Goal: Task Accomplishment & Management: Complete application form

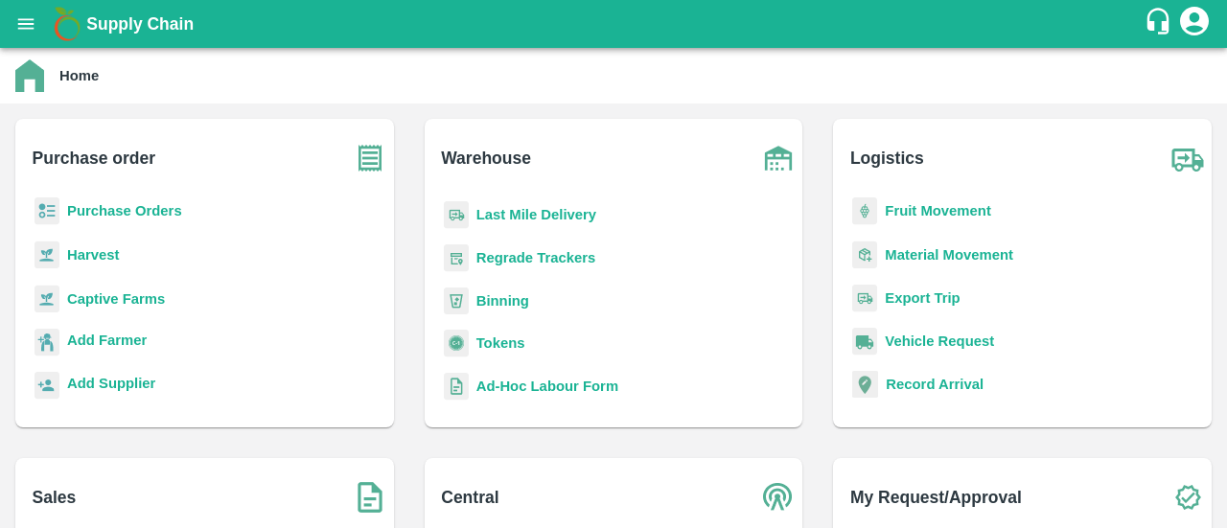
scroll to position [245, 0]
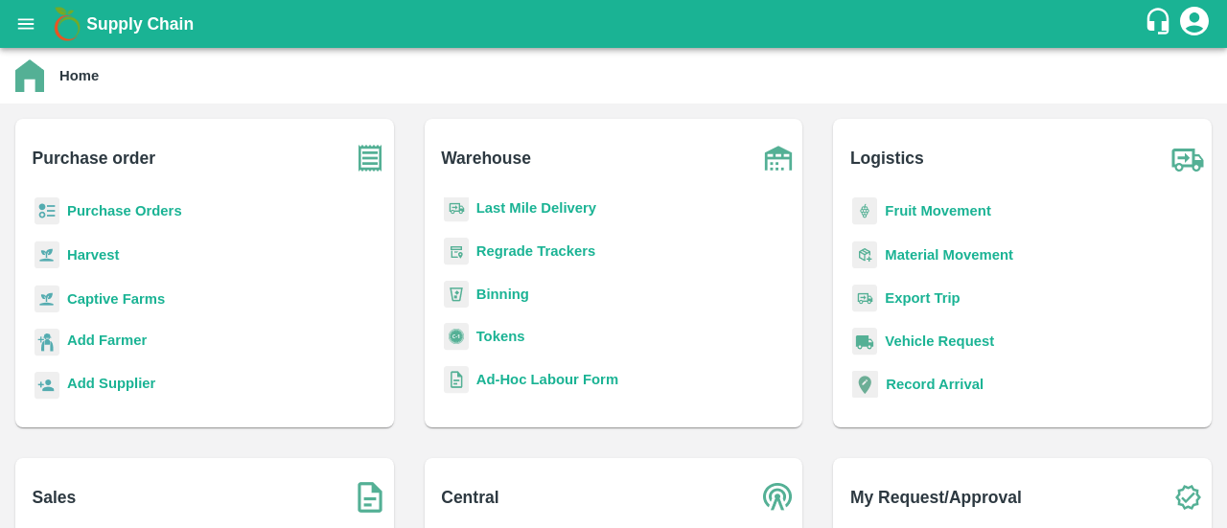
click at [602, 265] on div "Regrade Trackers" at bounding box center [614, 259] width 348 height 43
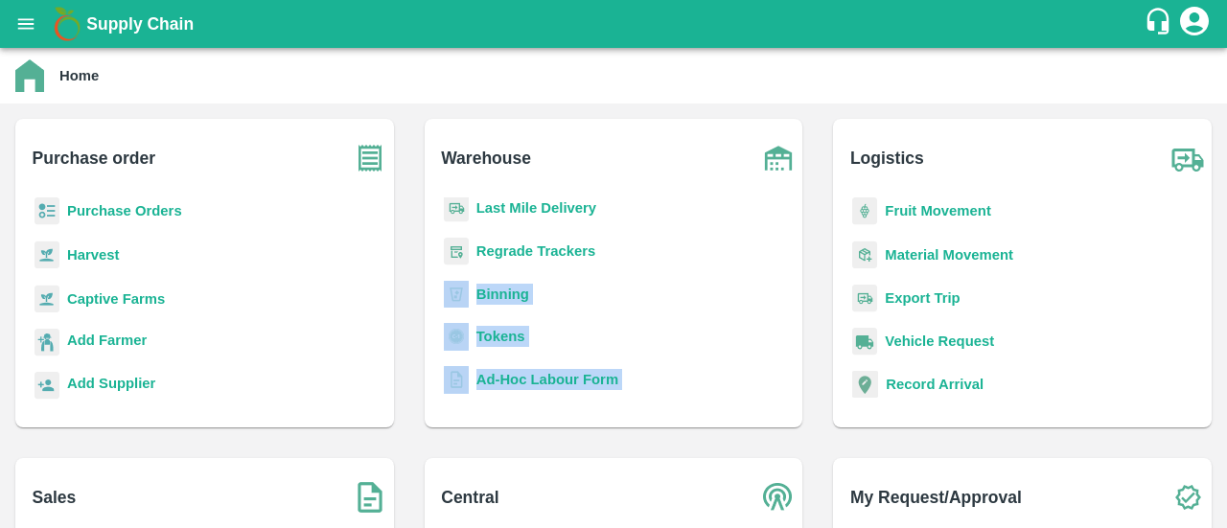
scroll to position [250, 0]
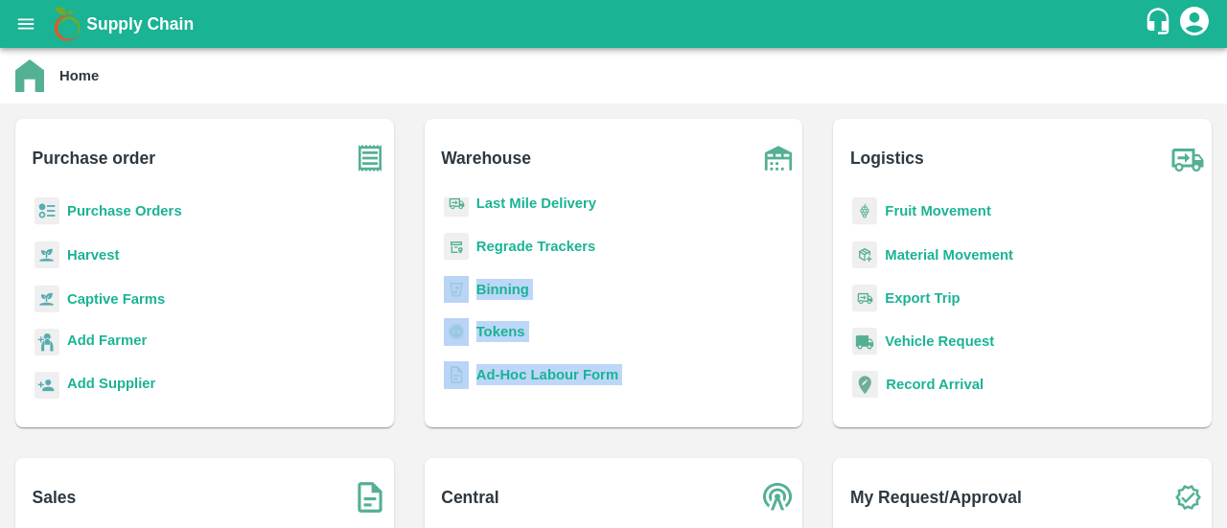
drag, startPoint x: 602, startPoint y: 265, endPoint x: 622, endPoint y: 407, distance: 143.3
click at [622, 407] on div "Arrivals Quality Reports Inventory Inventory Adjustment Transfer Order Last Mil…" at bounding box center [614, 304] width 348 height 215
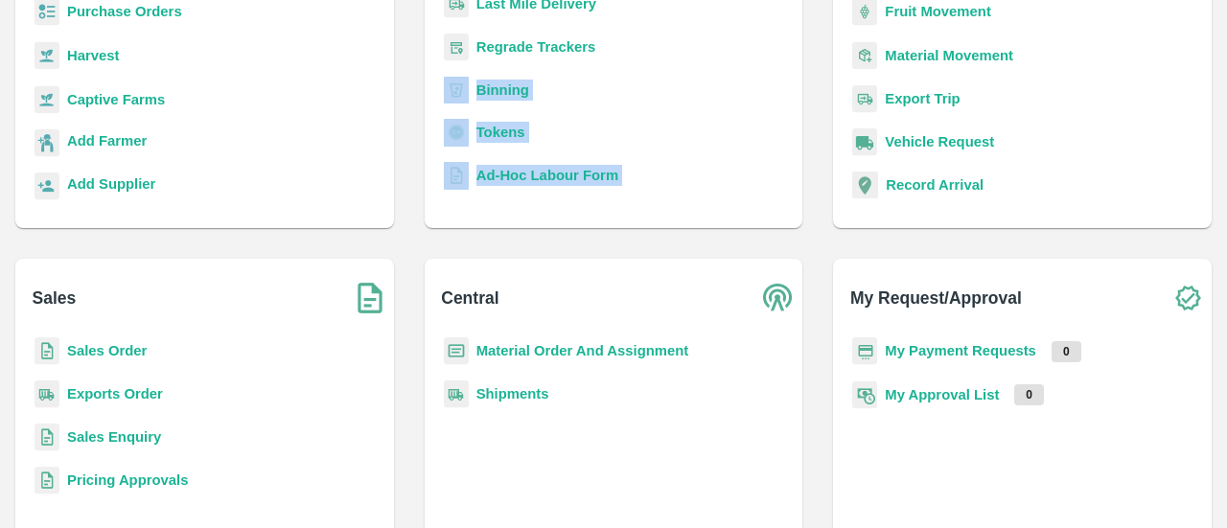
scroll to position [199, 0]
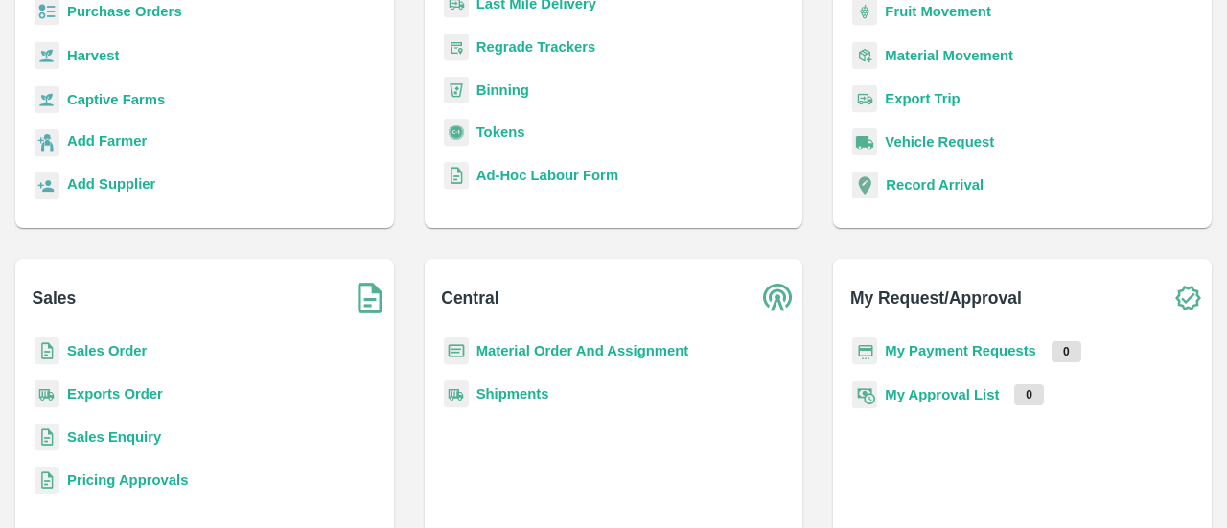
click at [882, 369] on div "My Payment Requests 0" at bounding box center [1022, 358] width 348 height 43
click at [877, 350] on div "My Payment Requests 0" at bounding box center [1022, 358] width 348 height 43
click at [930, 371] on div "My Payment Requests 0" at bounding box center [1022, 358] width 348 height 43
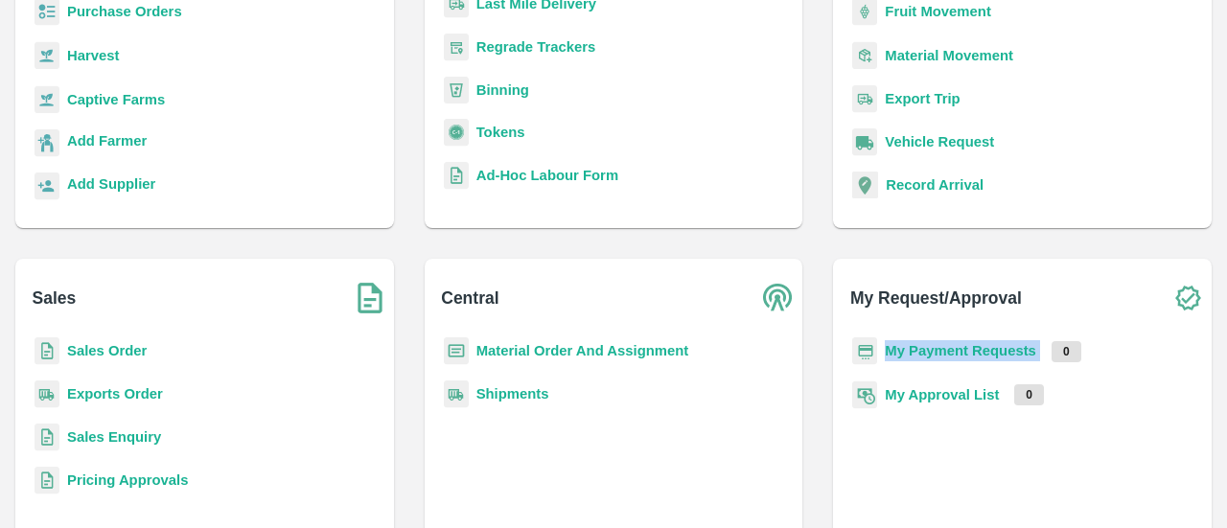
click at [930, 371] on div "My Payment Requests 0" at bounding box center [1022, 358] width 348 height 43
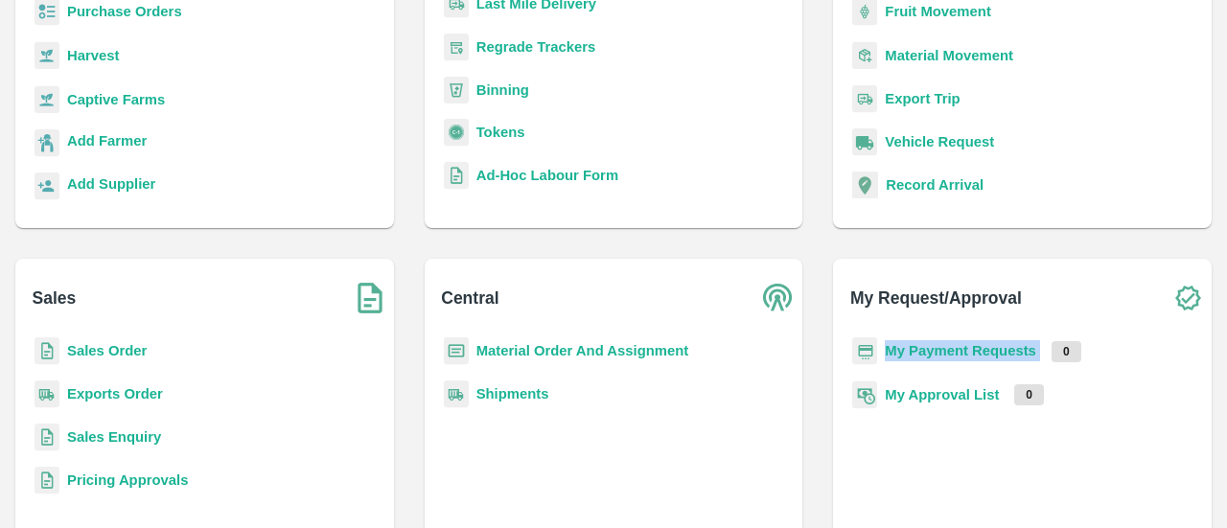
click at [930, 371] on div "My Payment Requests 0" at bounding box center [1022, 358] width 348 height 43
click at [916, 344] on b "My Payment Requests" at bounding box center [960, 350] width 151 height 15
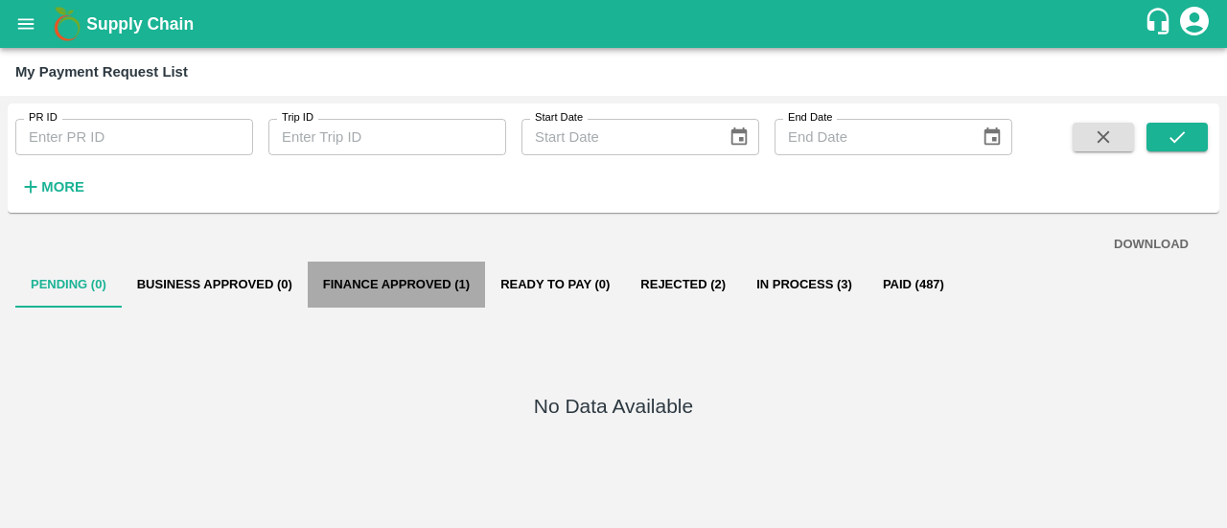
click at [406, 290] on button "Finance Approved (1)" at bounding box center [396, 285] width 177 height 46
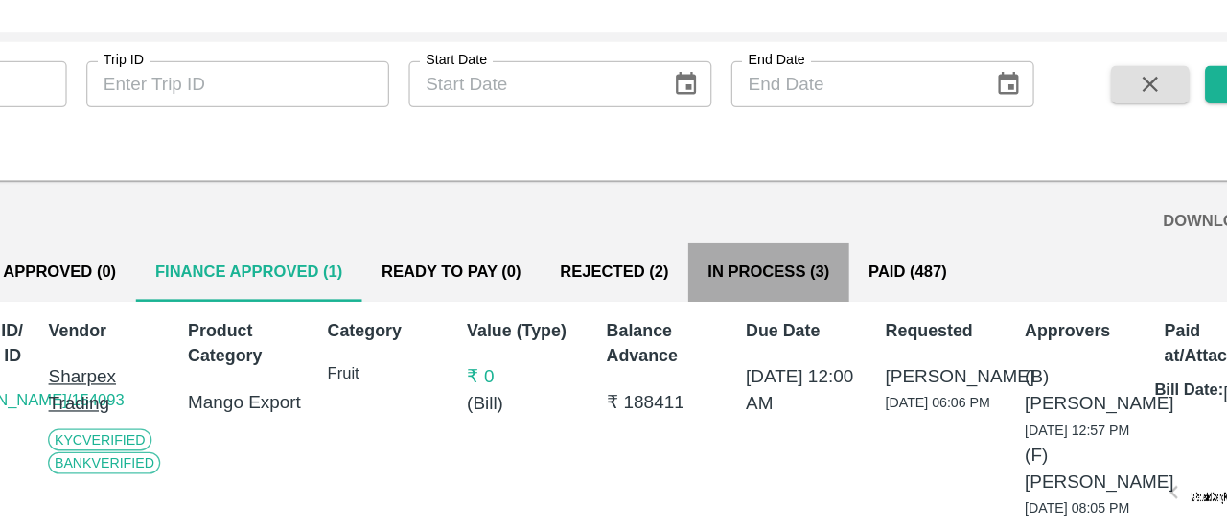
click at [824, 284] on button "In Process (3)" at bounding box center [804, 285] width 127 height 46
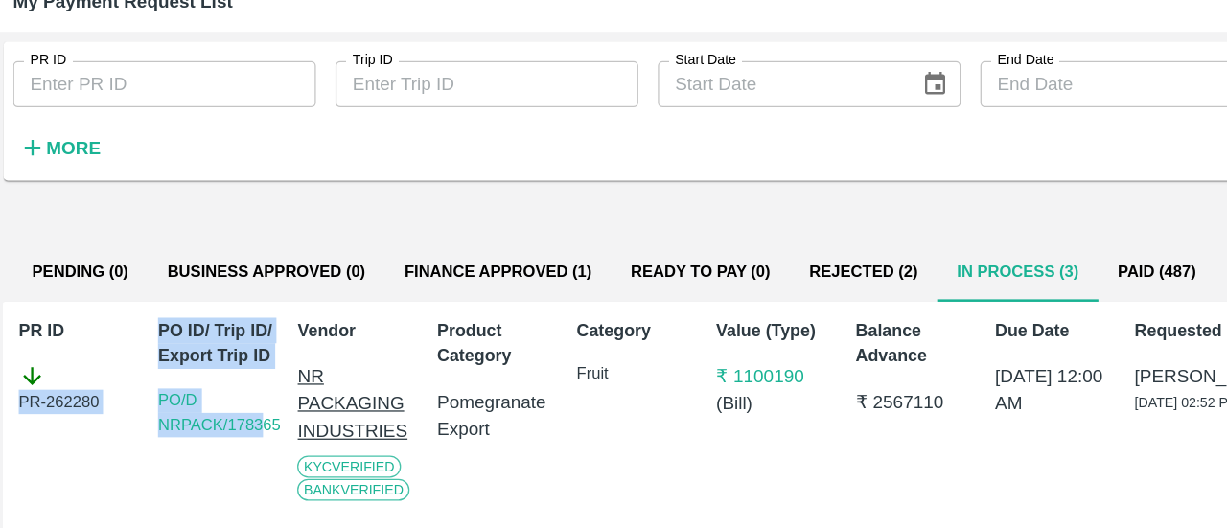
drag, startPoint x: 110, startPoint y: 354, endPoint x: 209, endPoint y: 421, distance: 119.4
click at [209, 421] on div "PR ID PR-262280 PO ID/ Trip ID/ Export Trip ID PO/D NRPACK/178365 Vendor NR PAC…" at bounding box center [610, 453] width 1204 height 290
click at [209, 421] on div "PO ID/ Trip ID/ Export Trip ID PO/D NRPACK/178365" at bounding box center [172, 433] width 100 height 243
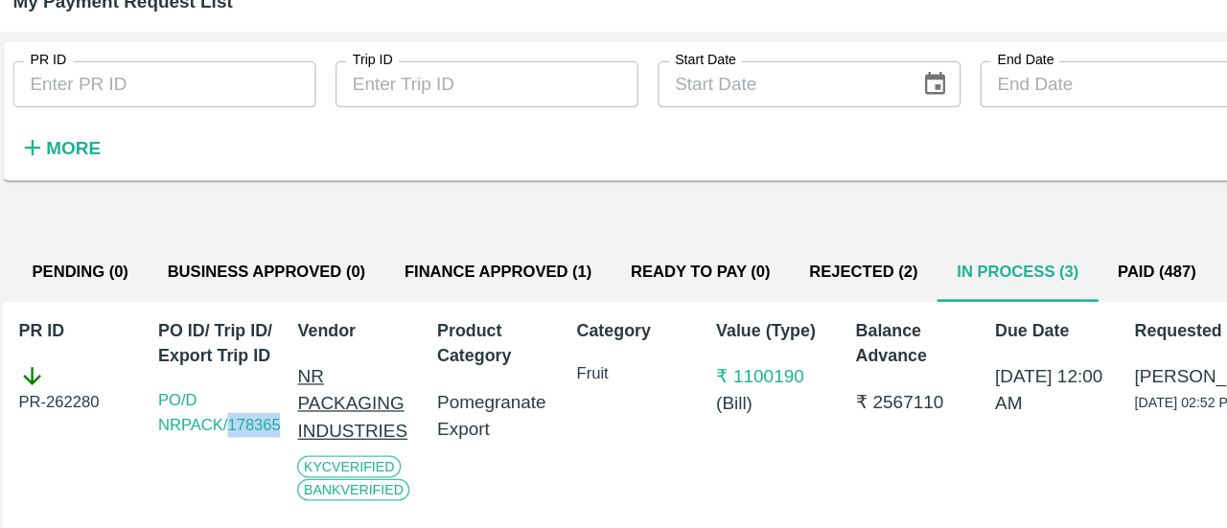
click at [209, 421] on div "PO ID/ Trip ID/ Export Trip ID PO/D NRPACK/178365" at bounding box center [172, 433] width 100 height 243
drag, startPoint x: 209, startPoint y: 421, endPoint x: 212, endPoint y: 411, distance: 10.0
click at [212, 411] on div "PO ID/ Trip ID/ Export Trip ID PO/D NRPACK/178365" at bounding box center [172, 433] width 100 height 243
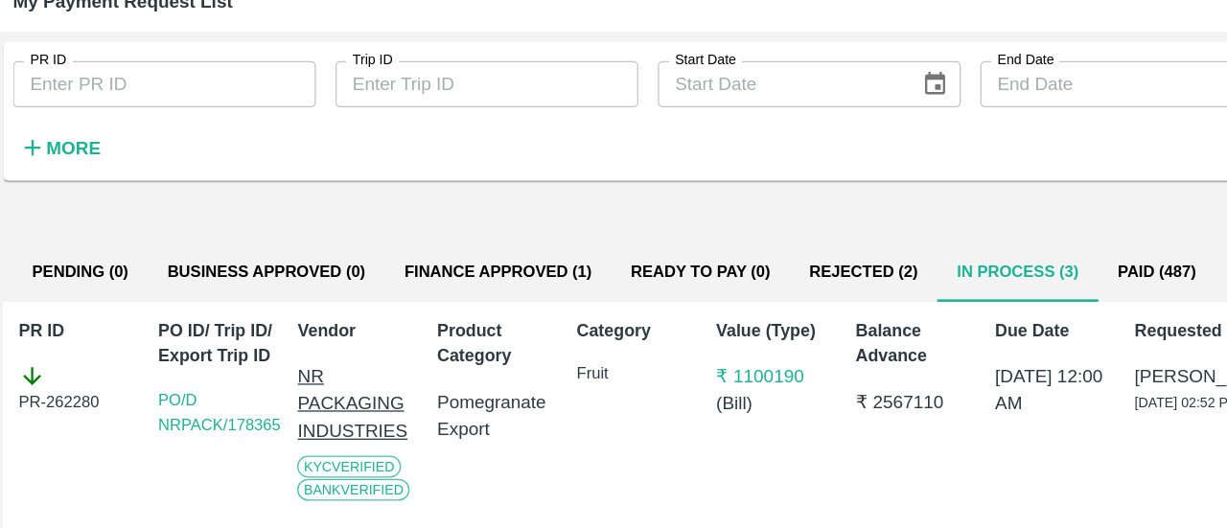
click at [5, 120] on div "PR ID PR ID Trip ID Trip ID Start Date Start Date End Date End Date More DOWNLO…" at bounding box center [613, 312] width 1227 height 432
click at [178, 405] on link "PO/D NRPACK/178365" at bounding box center [177, 395] width 96 height 34
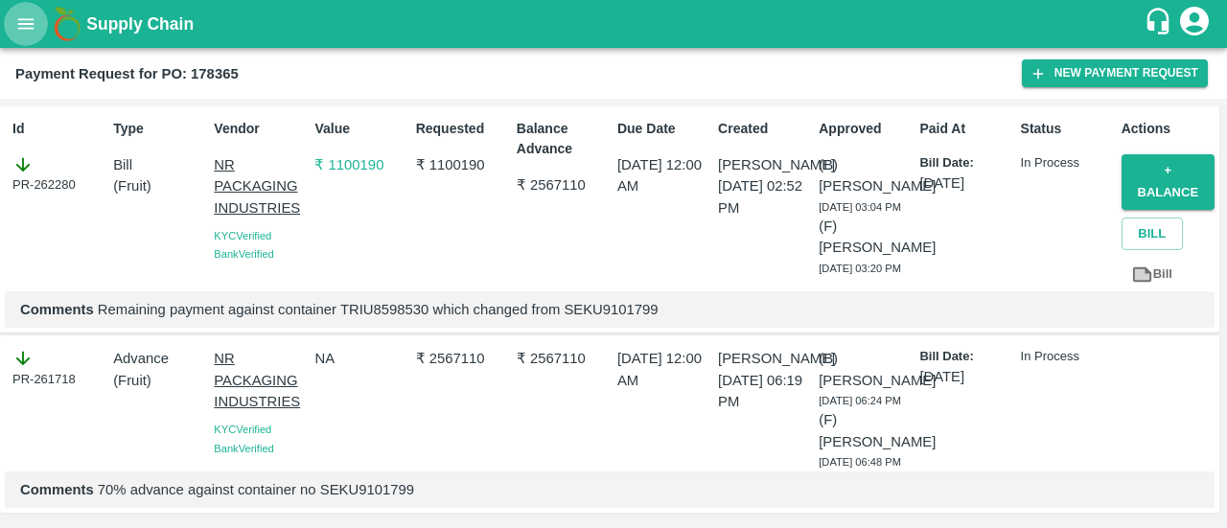
click at [10, 26] on button "open drawer" at bounding box center [26, 24] width 44 height 44
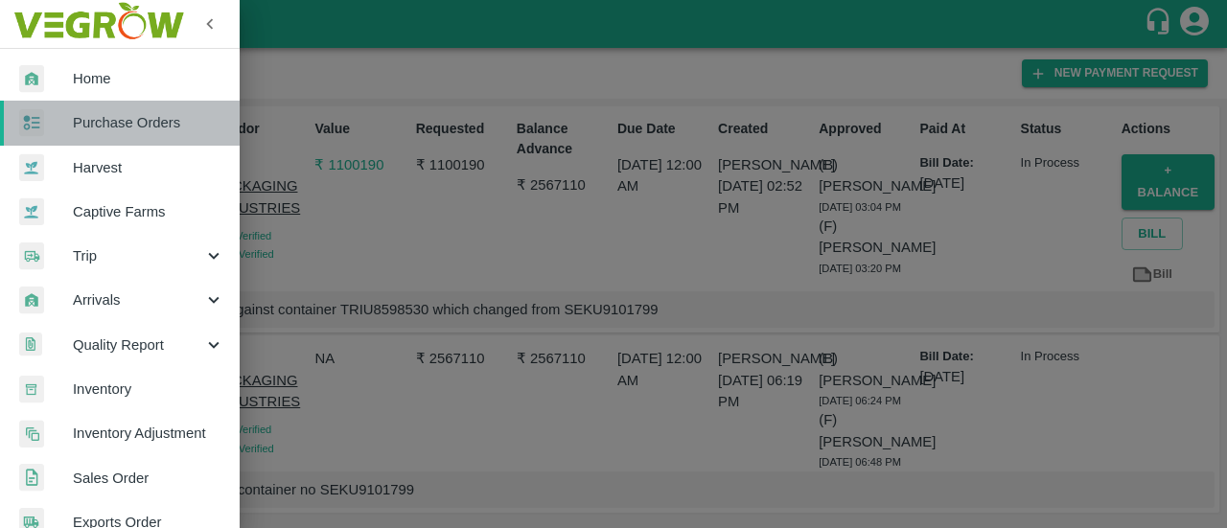
click at [170, 124] on span "Purchase Orders" at bounding box center [148, 122] width 151 height 21
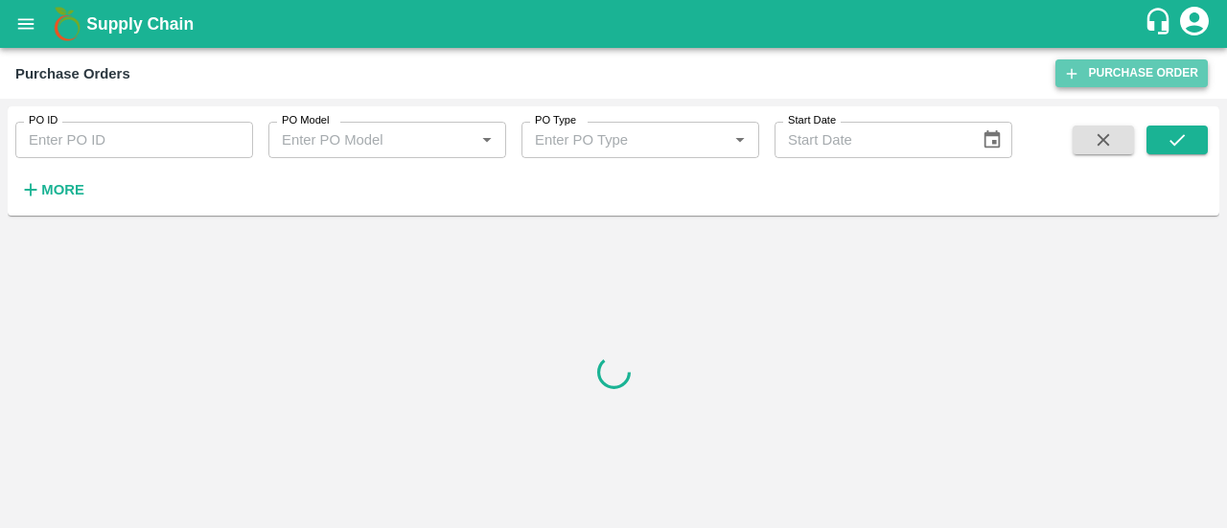
click at [1155, 61] on link "Purchase Order" at bounding box center [1131, 73] width 152 height 28
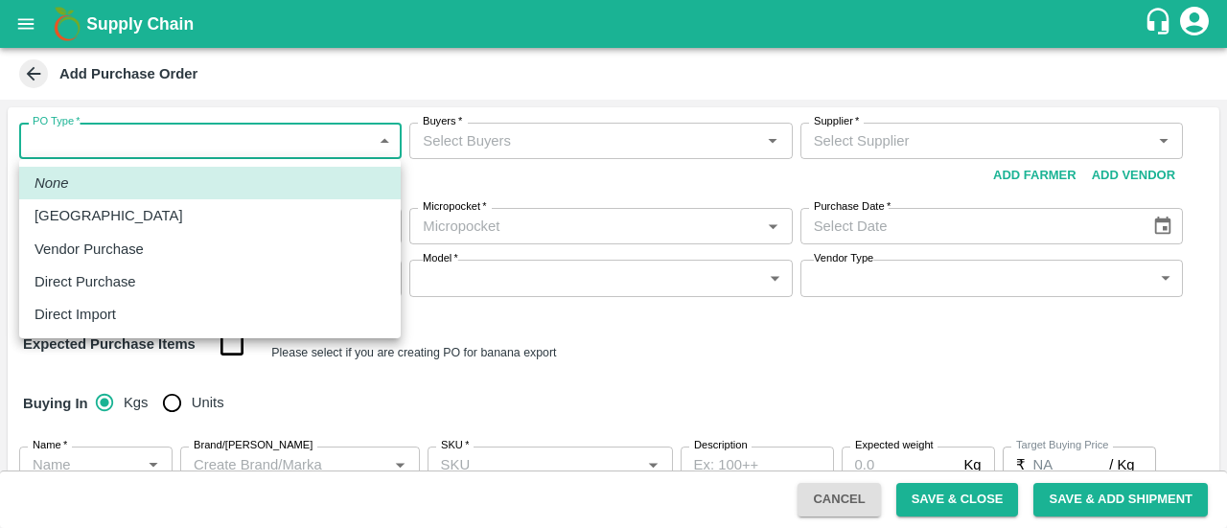
click at [337, 148] on body "Supply Chain Add Purchase Order PO Type   * ​ PO Type Buyers   * Buyers   * Sup…" at bounding box center [613, 264] width 1227 height 528
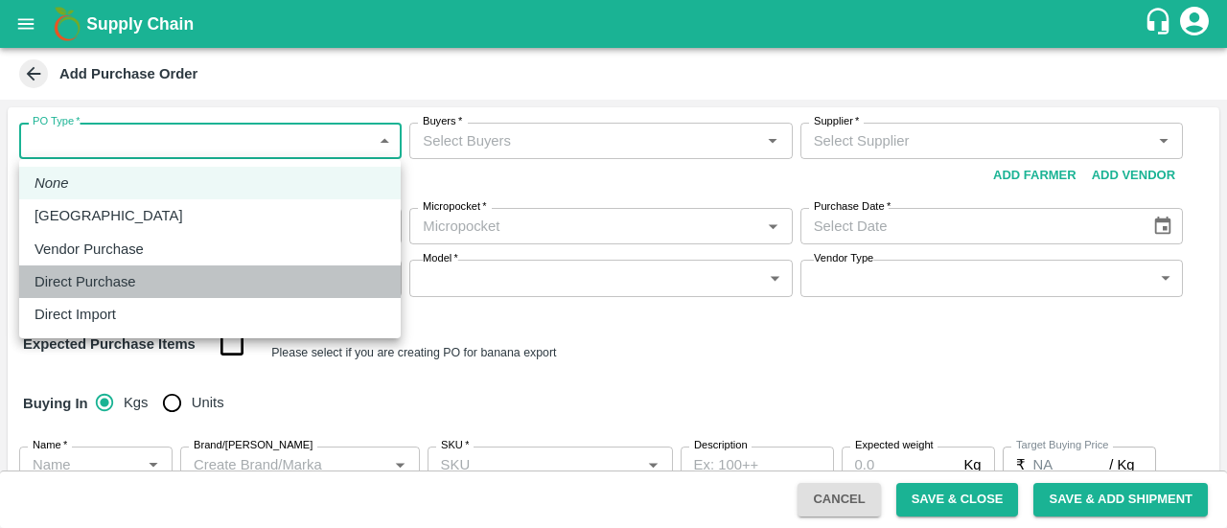
click at [188, 275] on div "Direct Purchase" at bounding box center [210, 281] width 351 height 21
type input "3"
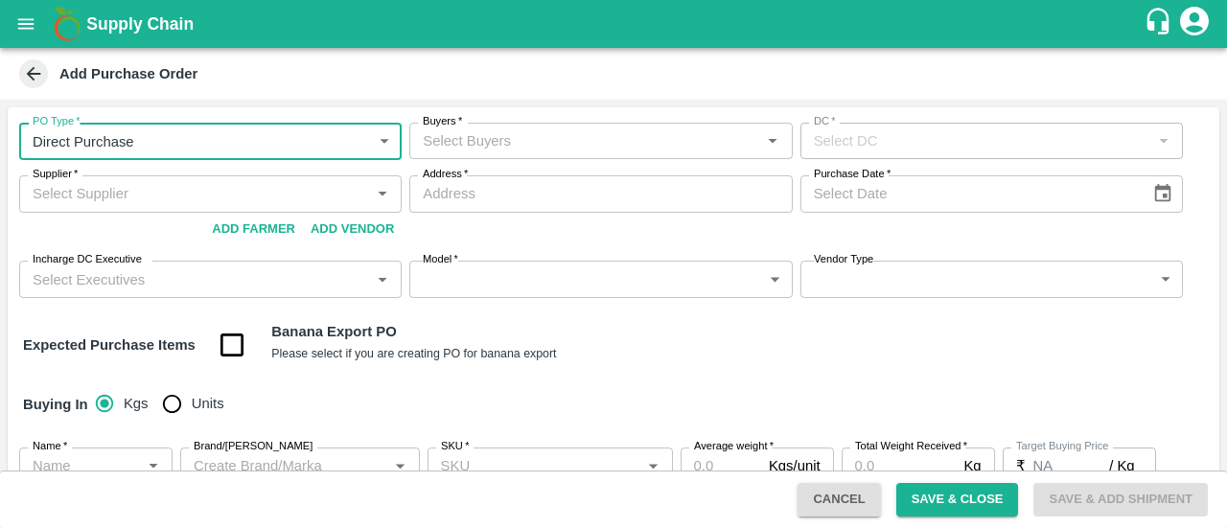
click at [537, 145] on input "Buyers   *" at bounding box center [584, 140] width 339 height 25
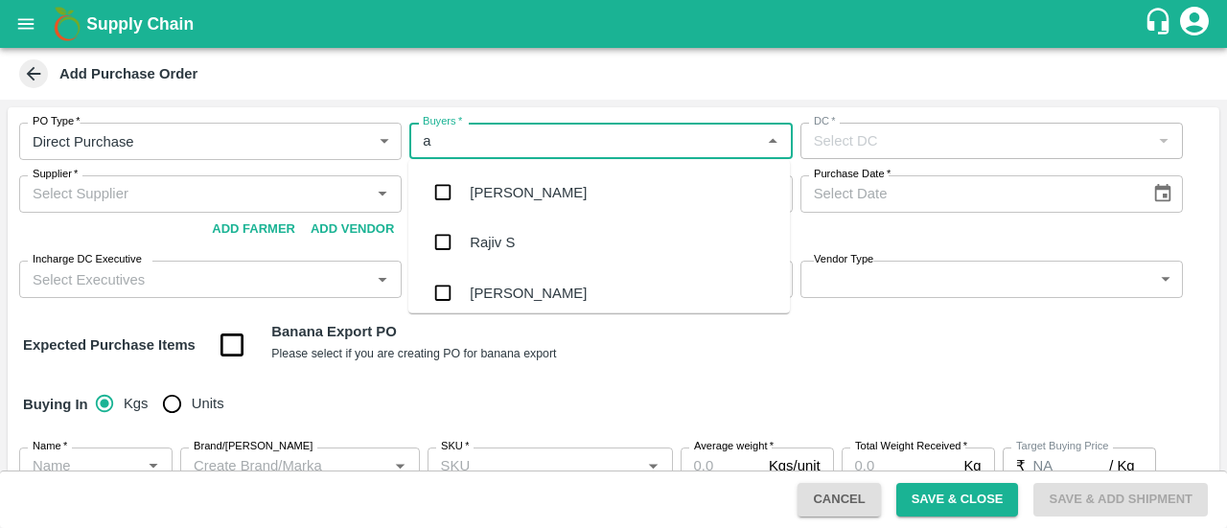
type input "am"
type input "rut"
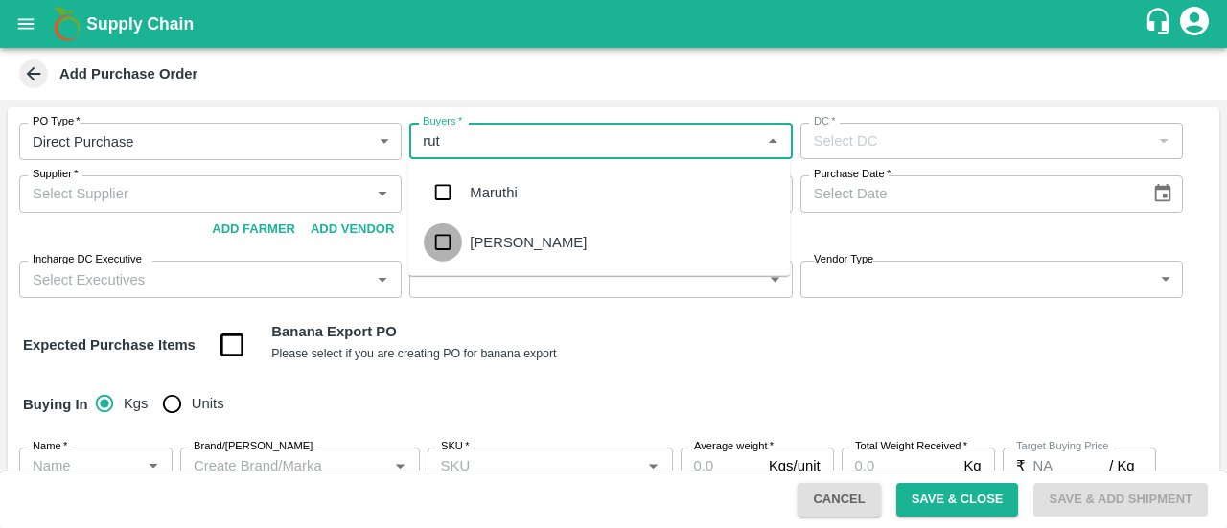
click at [445, 252] on input "checkbox" at bounding box center [443, 242] width 38 height 38
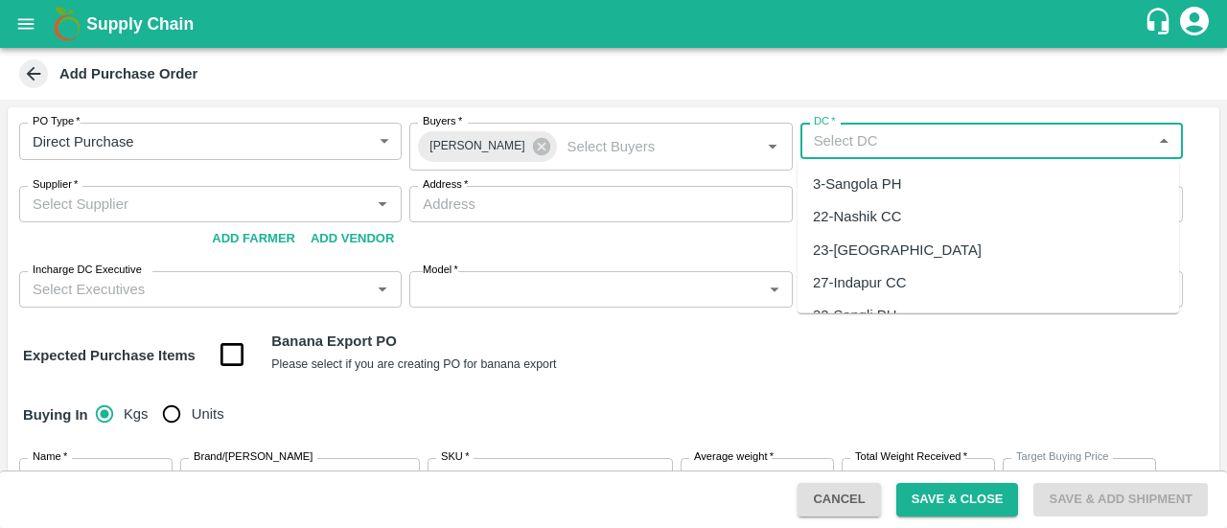
click at [928, 134] on input "DC   *" at bounding box center [975, 140] width 339 height 25
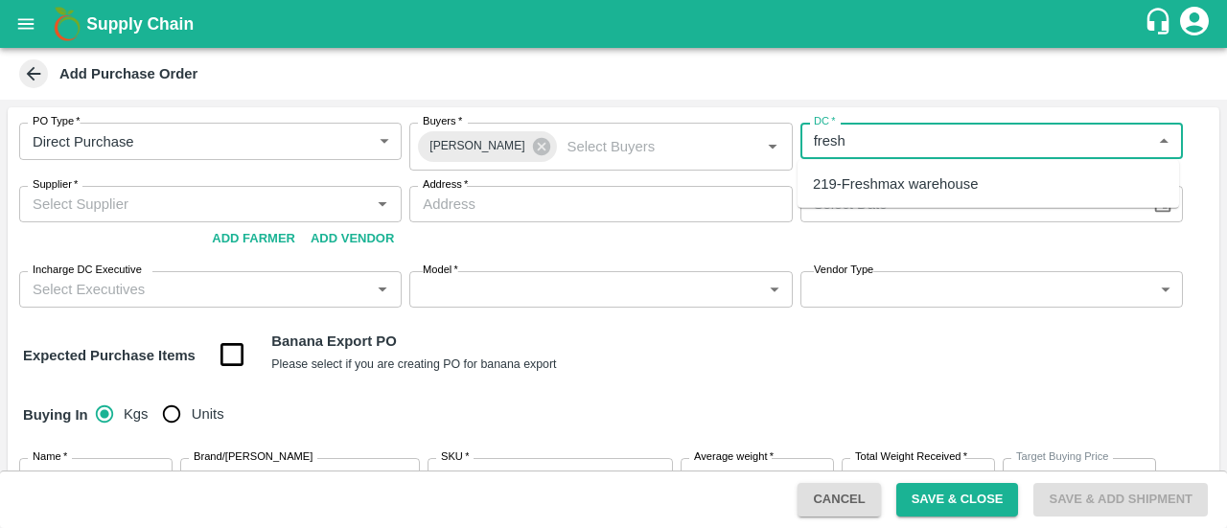
click at [857, 187] on div "219-Freshmax warehouse" at bounding box center [895, 183] width 165 height 21
type input "219-Freshmax warehouse"
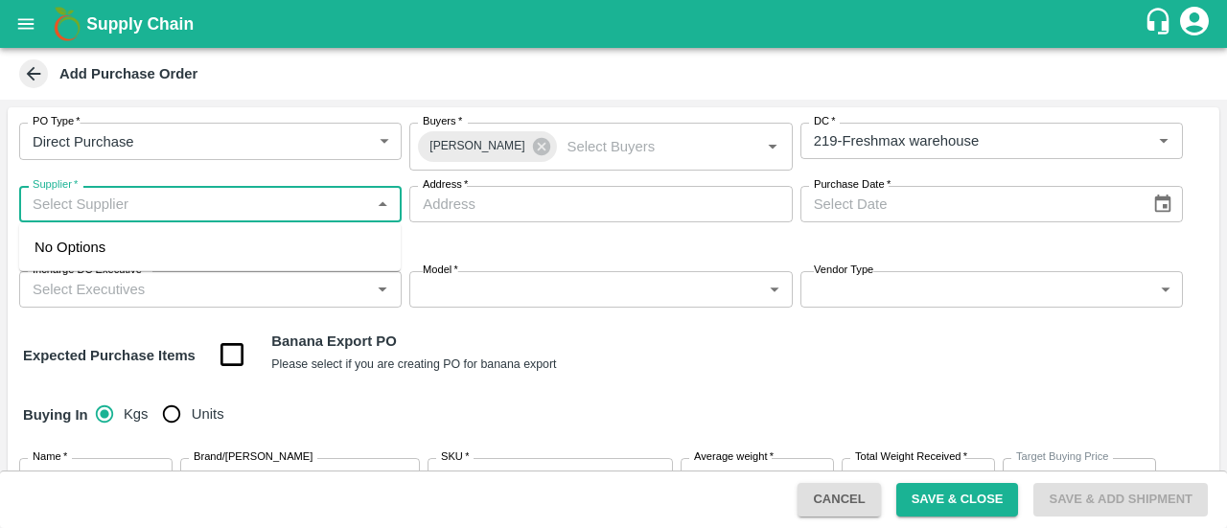
click at [157, 208] on input "Supplier   *" at bounding box center [194, 204] width 339 height 25
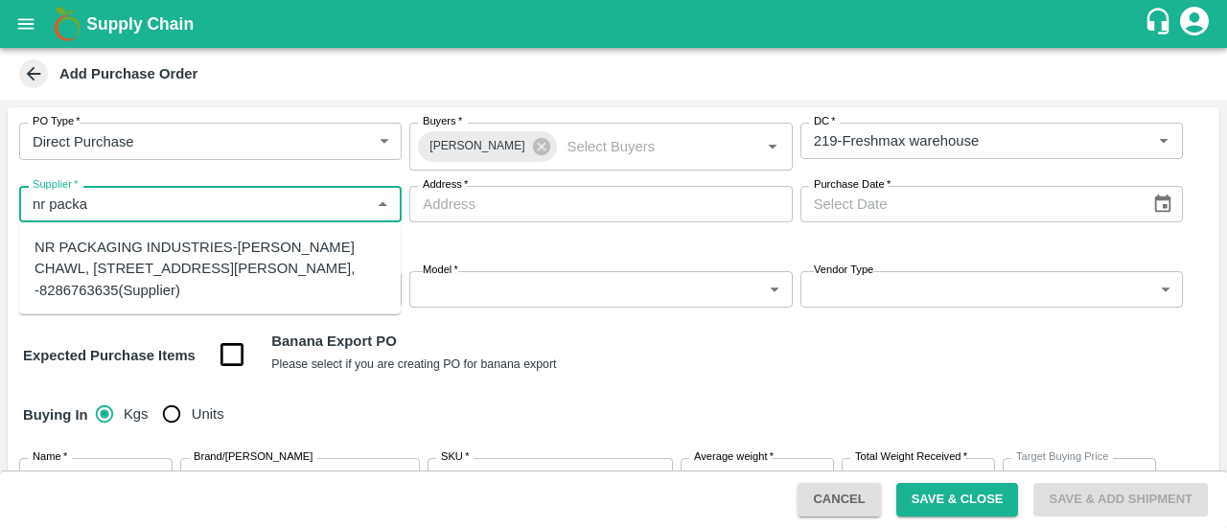
click at [130, 301] on div "NR PACKAGING INDUSTRIES-PANCHASHIL CHAWL, ROOM NO 2/31, NEAR ARUN VARMA CLINIC,…" at bounding box center [210, 269] width 351 height 64
type input "NR PACKAGING INDUSTRIES-PANCHASHIL CHAWL, ROOM NO 2/31, NEAR ARUN VARMA CLINIC,…"
type input "PANCHASHIL CHAWL, ROOM NO 2/31, NEAR ARUN VARMA CLINIC, SUNDAR BAUG, INDIRA NAG…"
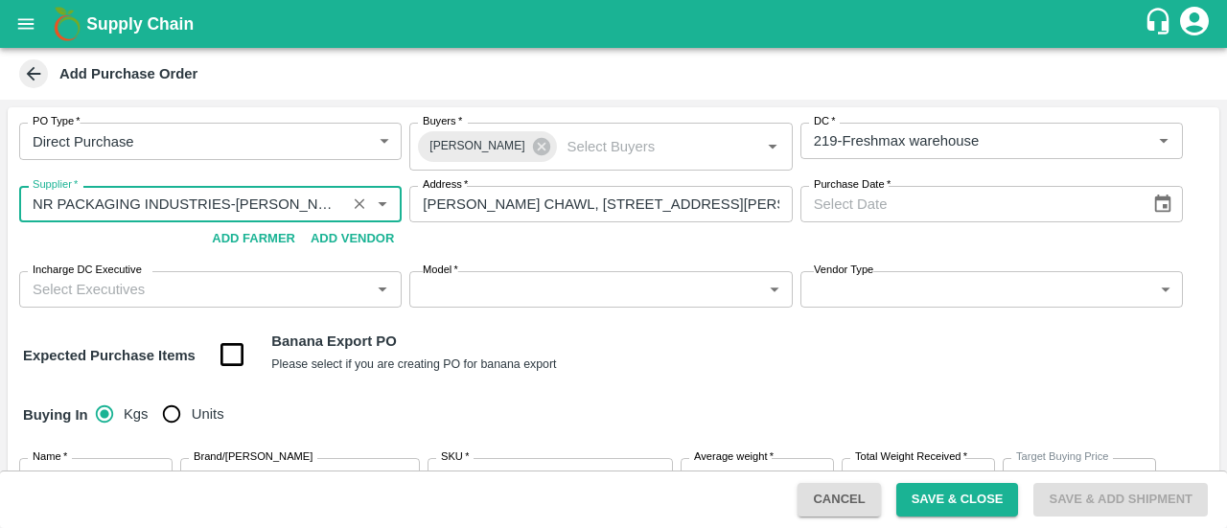
type input "NR PACKAGING INDUSTRIES-PANCHASHIL CHAWL, ROOM NO 2/31, NEAR ARUN VARMA CLINIC,…"
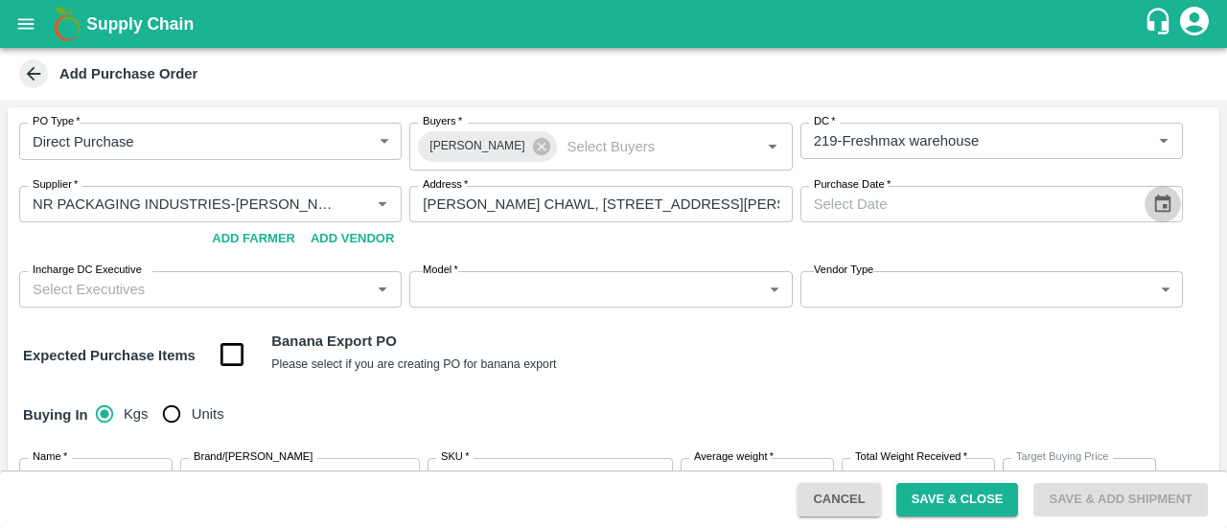
click at [1165, 210] on icon "Choose date" at bounding box center [1163, 204] width 16 height 18
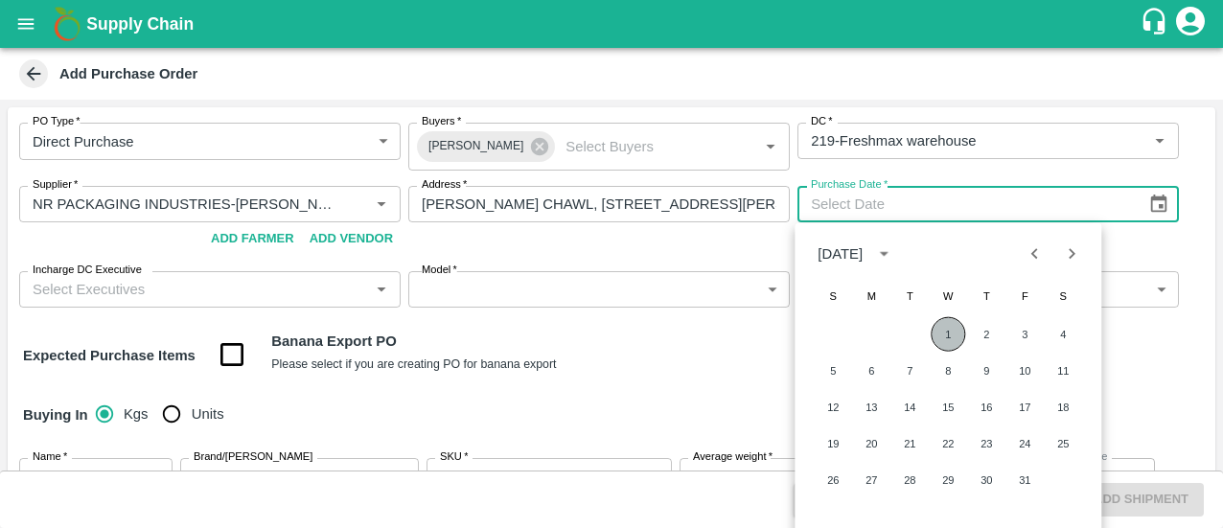
click at [939, 329] on button "1" at bounding box center [948, 334] width 35 height 35
type input "01/10/2025"
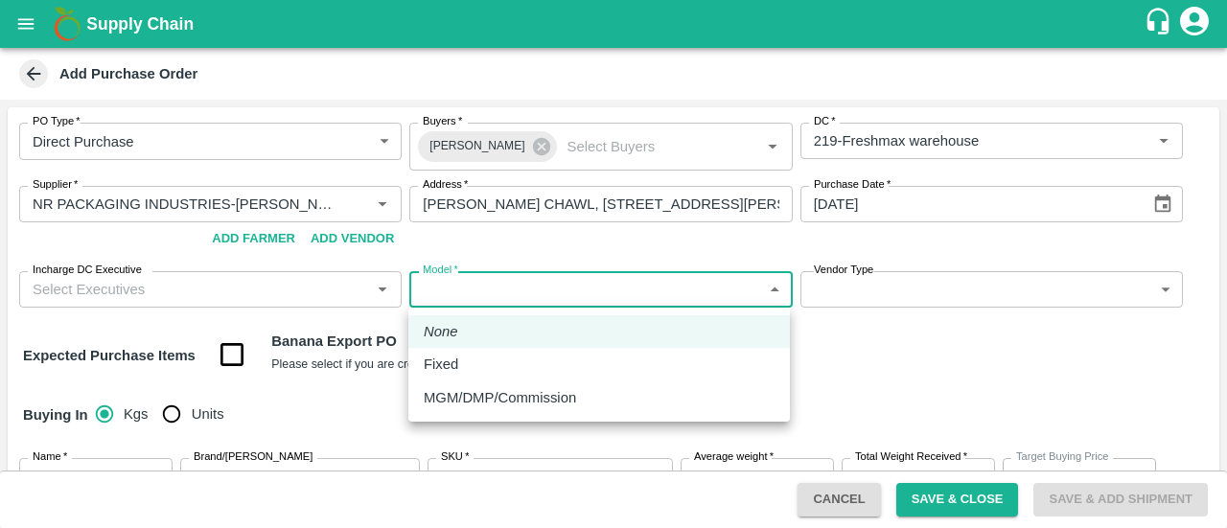
click at [510, 304] on body "Supply Chain Add Purchase Order PO Type   * Direct Purchase 3 PO Type Buyers   …" at bounding box center [613, 264] width 1227 height 528
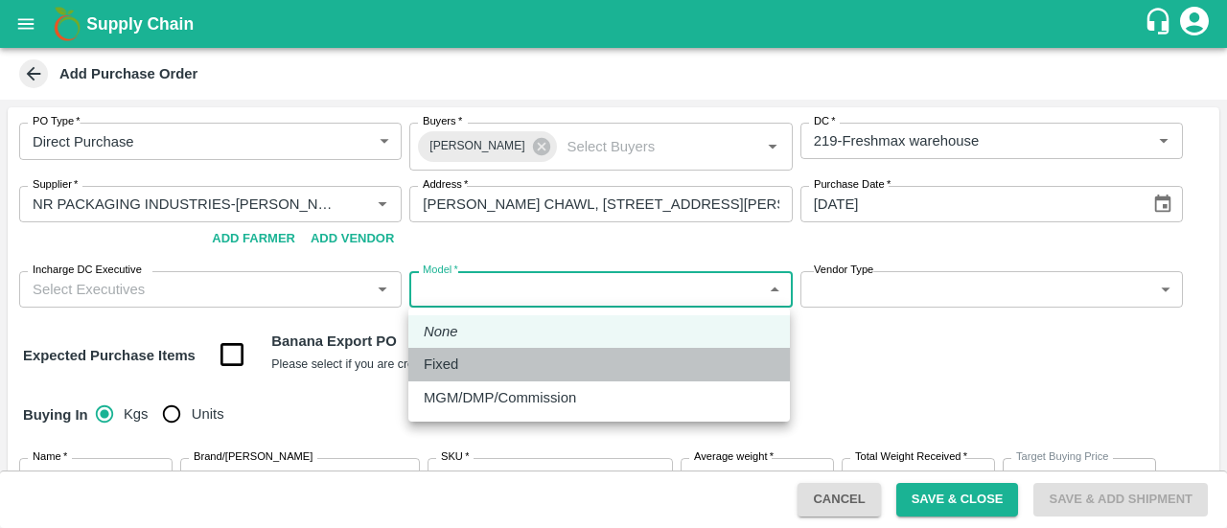
click at [470, 361] on div "Fixed" at bounding box center [599, 364] width 351 height 21
type input "Fixed"
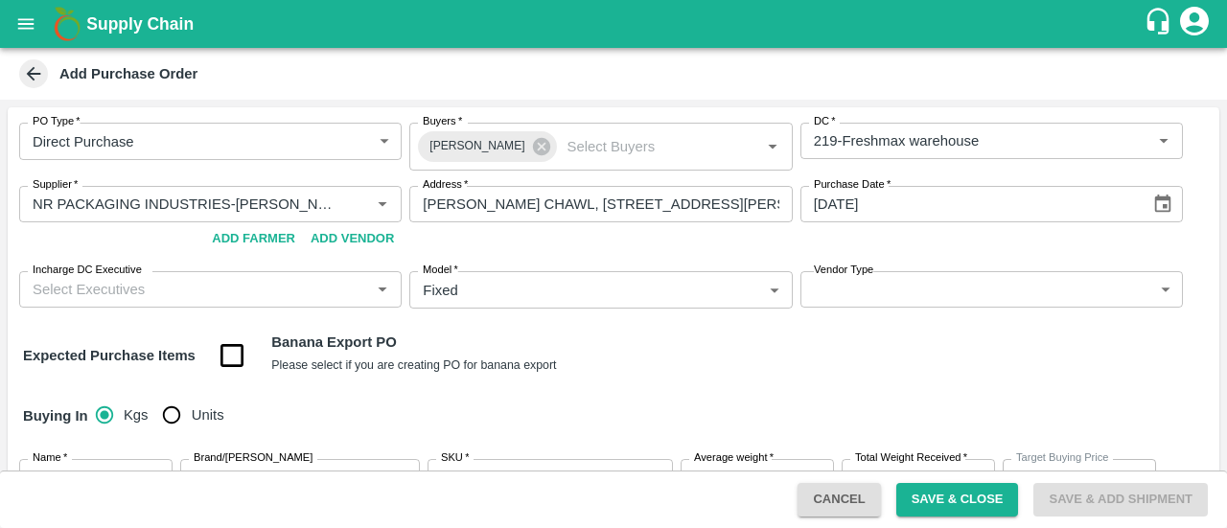
click at [832, 277] on label "Vendor Type" at bounding box center [843, 270] width 59 height 15
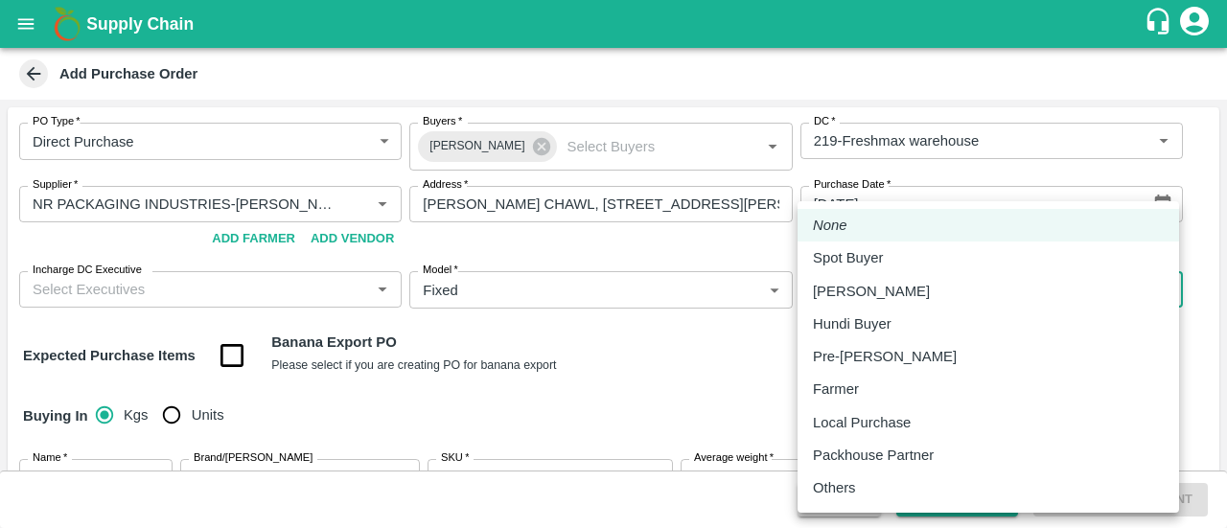
click at [843, 288] on body "Supply Chain Add Purchase Order PO Type   * Direct Purchase 3 PO Type Buyers   …" at bounding box center [613, 264] width 1227 height 528
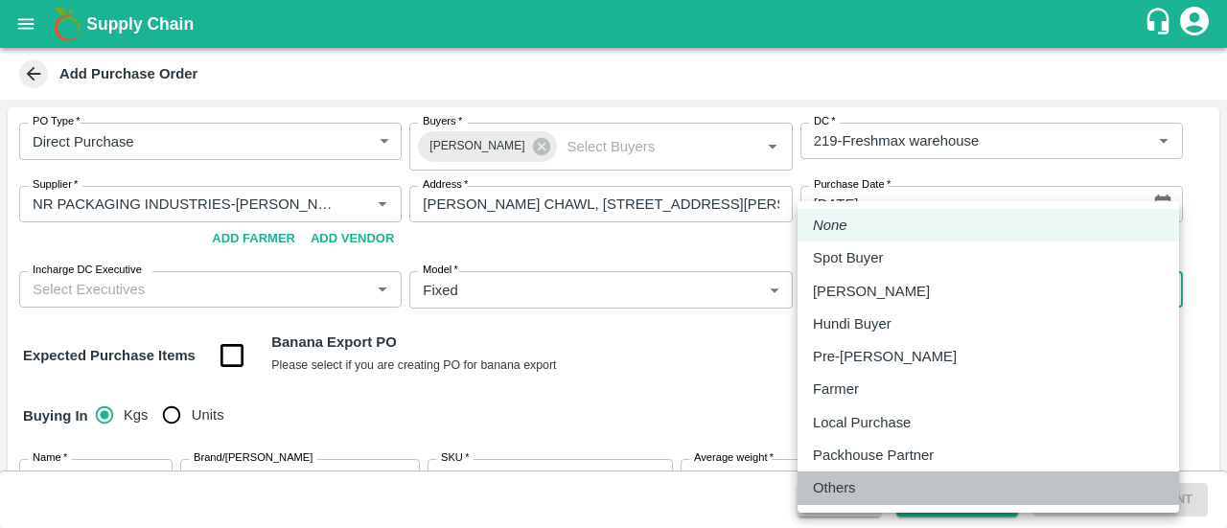
click at [832, 486] on p "Others" at bounding box center [834, 487] width 43 height 21
type input "OTHER"
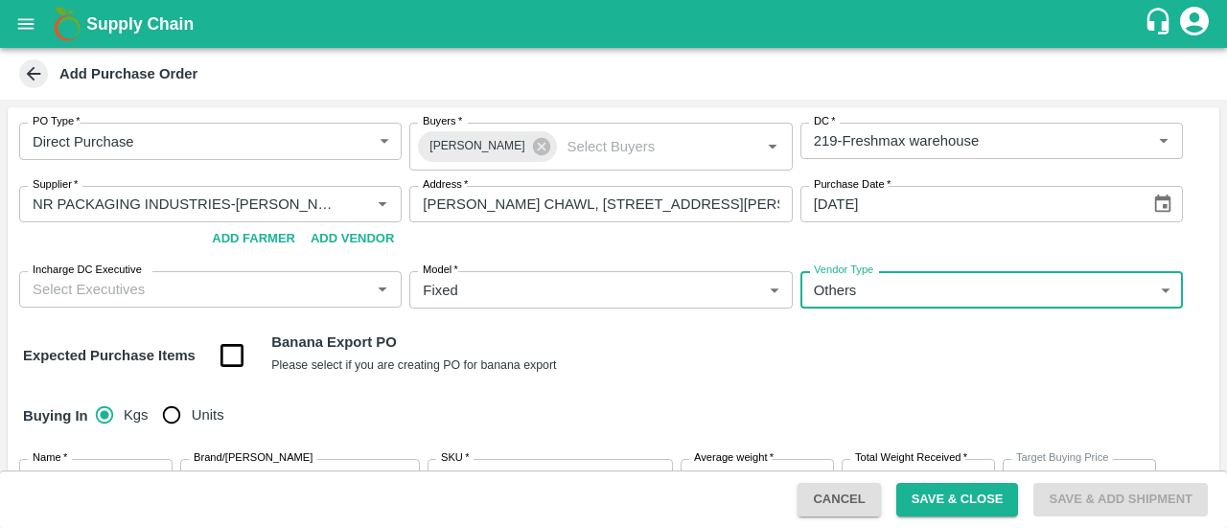
click at [774, 433] on div "Buying In Kgs Units" at bounding box center [613, 416] width 1211 height 56
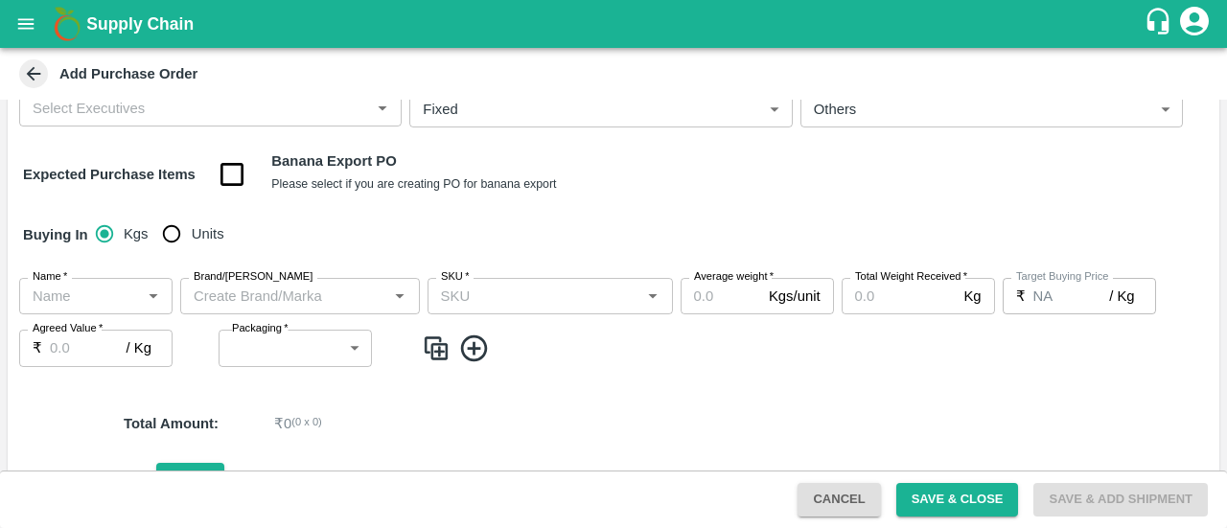
scroll to position [229, 0]
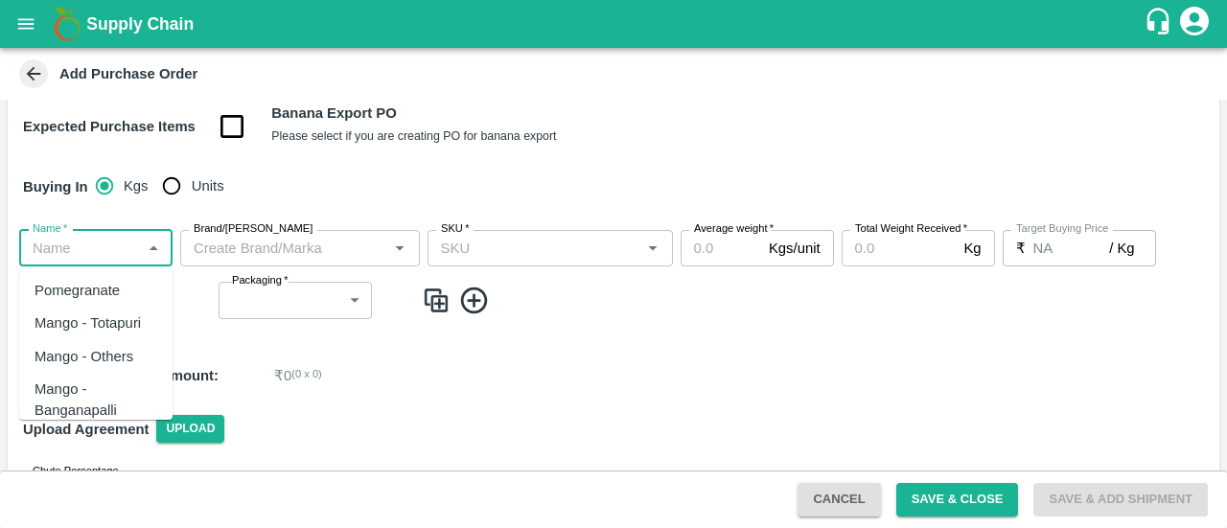
click at [94, 254] on input "Name   *" at bounding box center [80, 248] width 110 height 25
click at [88, 342] on div "Pomegranate Export" at bounding box center [96, 333] width 123 height 43
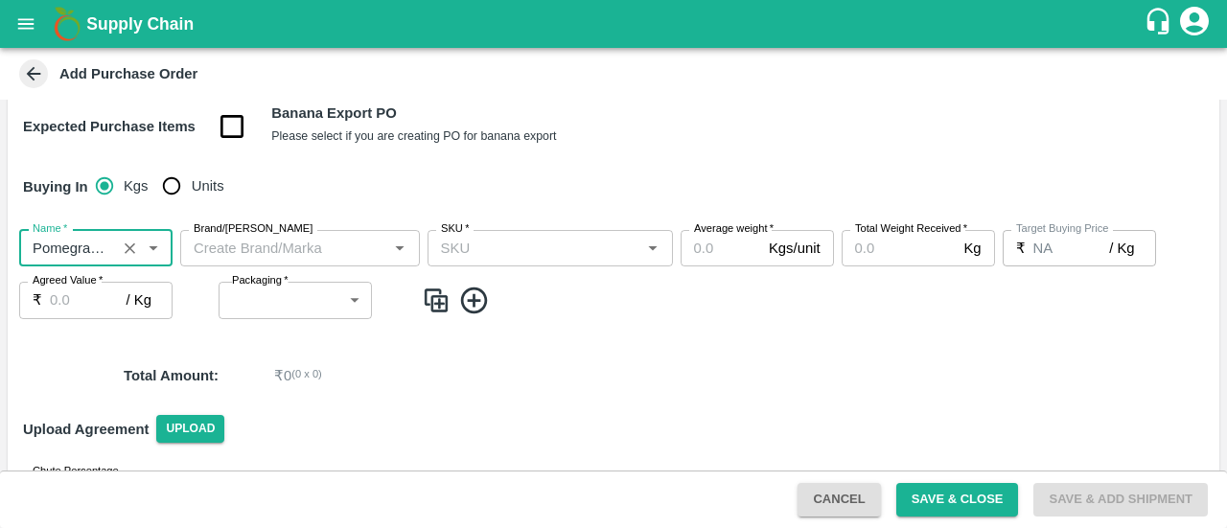
click at [251, 264] on div "Brand/Marka" at bounding box center [300, 248] width 240 height 36
type input "Pomegranate Export"
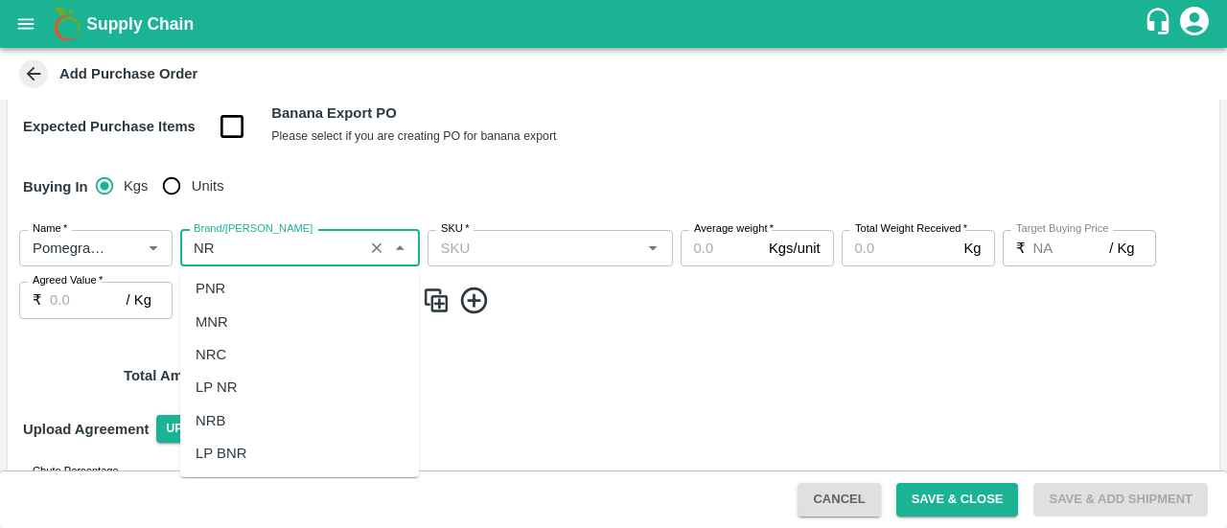
scroll to position [0, 0]
click at [230, 319] on div "NR" at bounding box center [299, 323] width 239 height 33
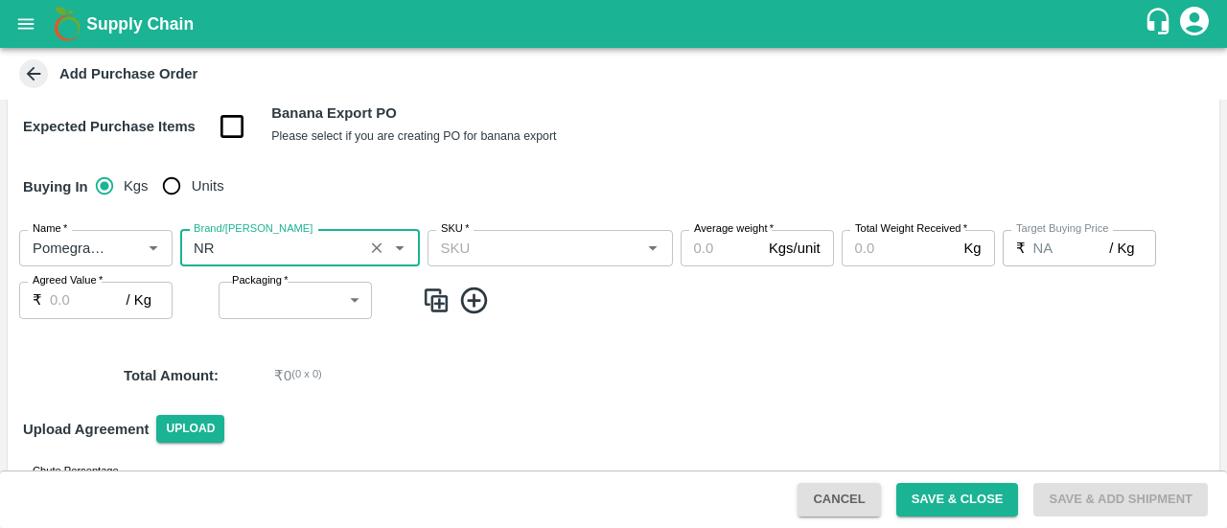
click at [475, 262] on div "SKU   *" at bounding box center [549, 248] width 245 height 36
type input "NR"
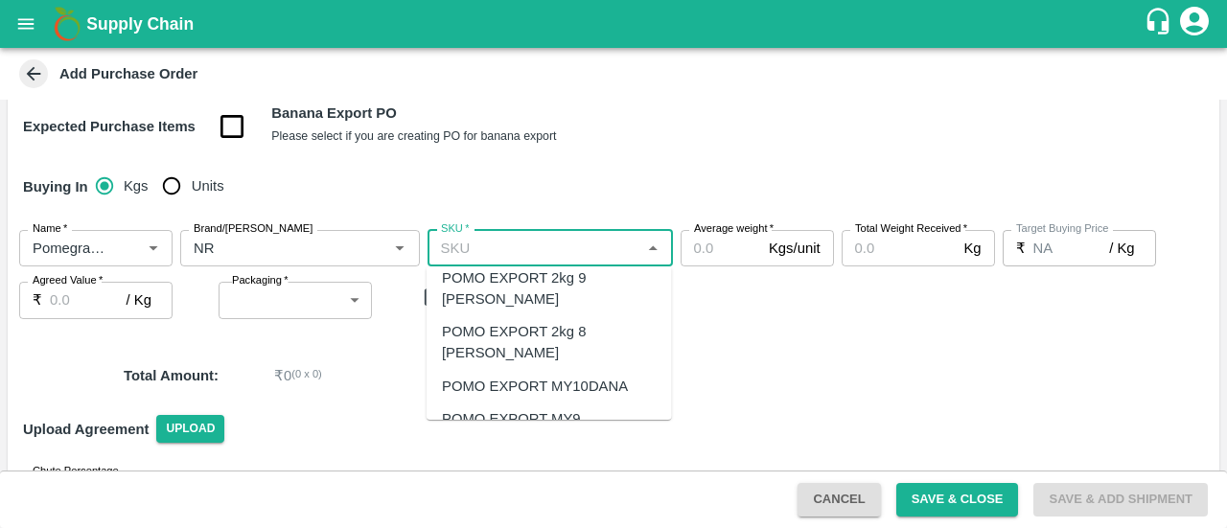
scroll to position [68, 0]
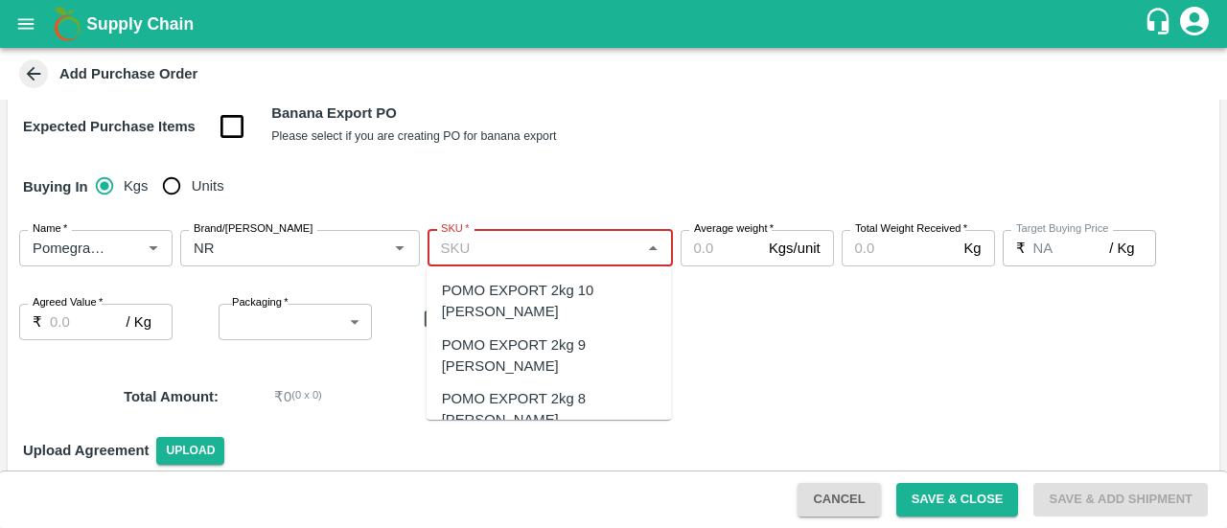
click at [583, 256] on input "SKU   *" at bounding box center [534, 248] width 202 height 25
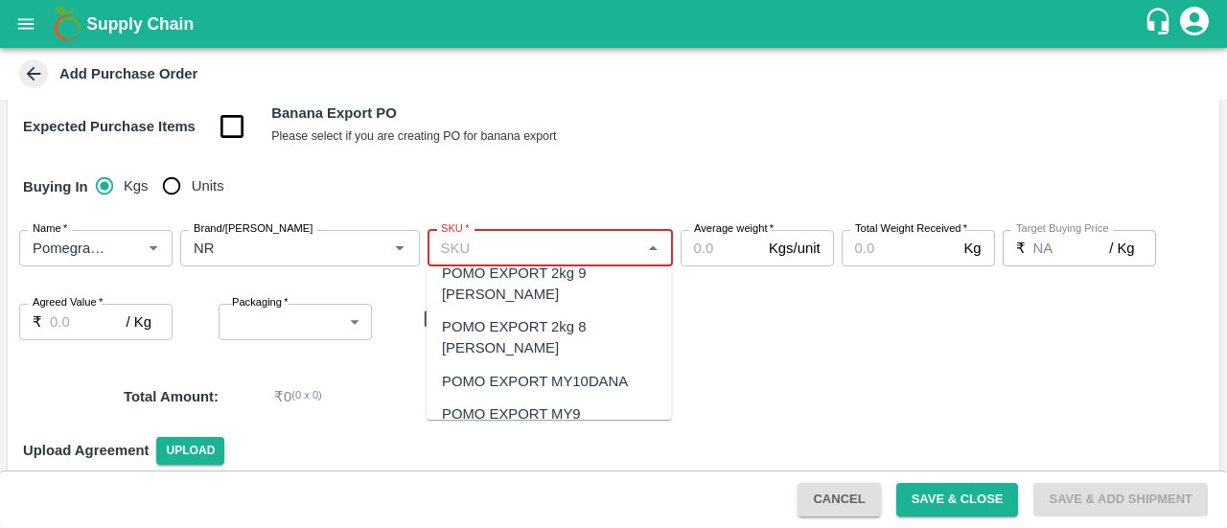
scroll to position [73, 0]
click at [526, 457] on div "POMO EXPORT MY12 DANA" at bounding box center [549, 478] width 215 height 43
type input "POMO EXPORT MY12 DANA"
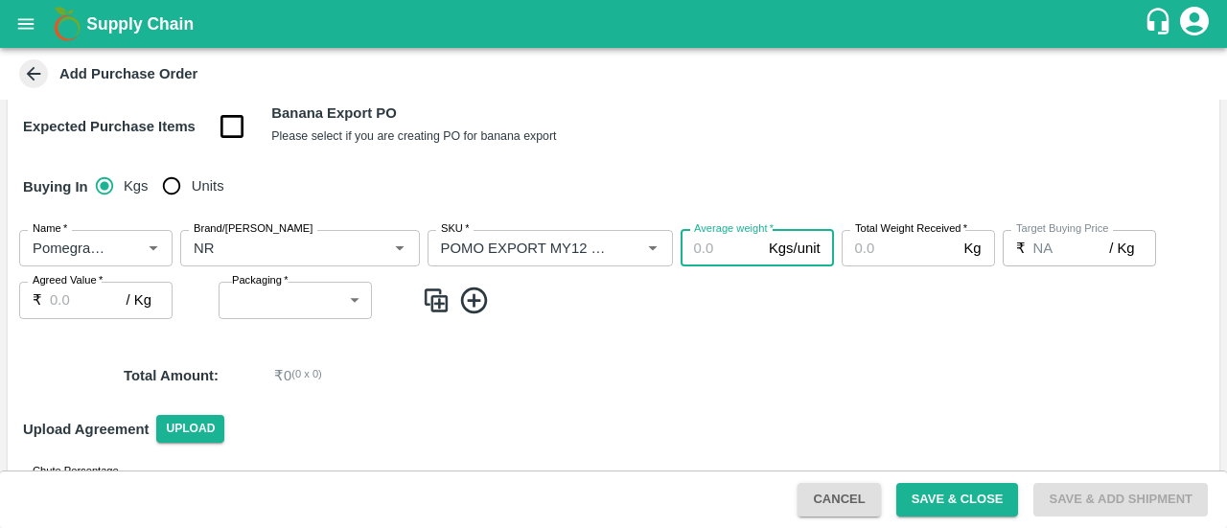
click at [693, 259] on input "Average weight   *" at bounding box center [721, 248] width 81 height 36
type input "3.1"
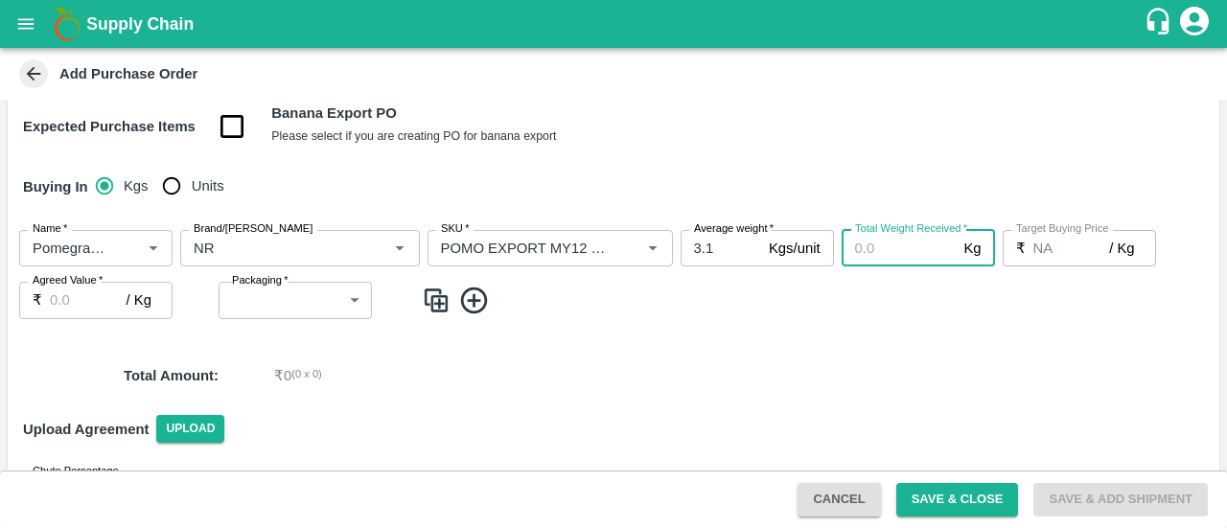
click at [888, 237] on input "Total Weight Received   *" at bounding box center [899, 248] width 115 height 36
type input "20150"
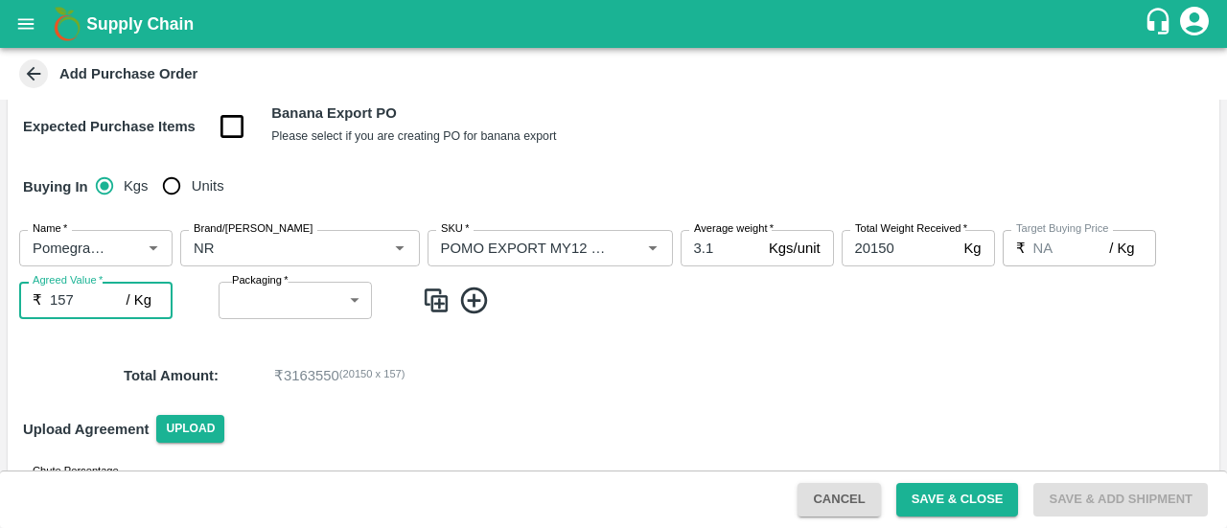
type input "157"
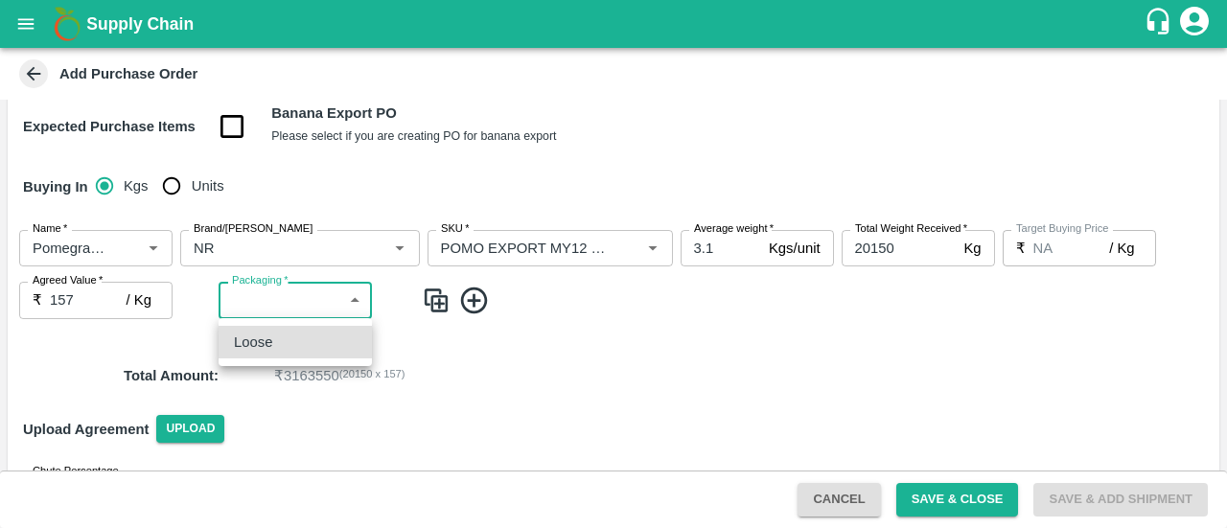
click at [305, 298] on body "Supply Chain Add Purchase Order PO Type   * Direct Purchase 3 PO Type Buyers   …" at bounding box center [613, 264] width 1227 height 528
click at [286, 360] on ul "Loose" at bounding box center [295, 342] width 153 height 48
click at [303, 336] on div "Loose" at bounding box center [295, 342] width 123 height 21
type input "258"
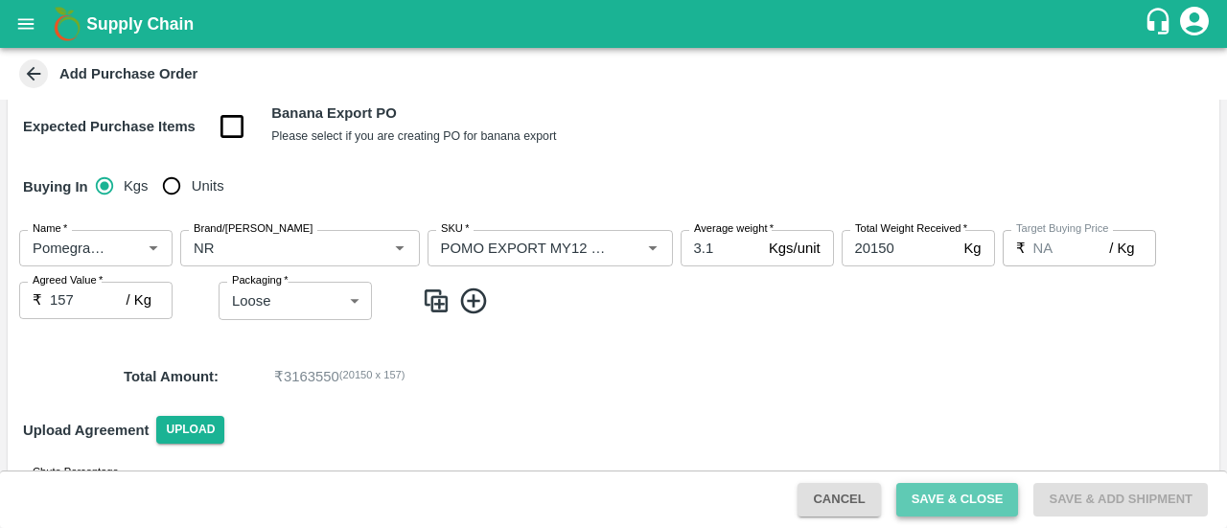
click at [940, 490] on button "Save & Close" at bounding box center [957, 500] width 123 height 34
